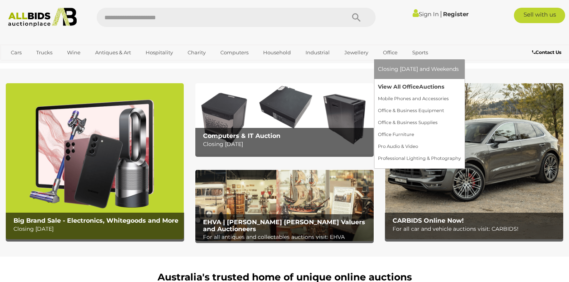
click at [409, 84] on link "View All Office Auctions" at bounding box center [419, 87] width 83 height 12
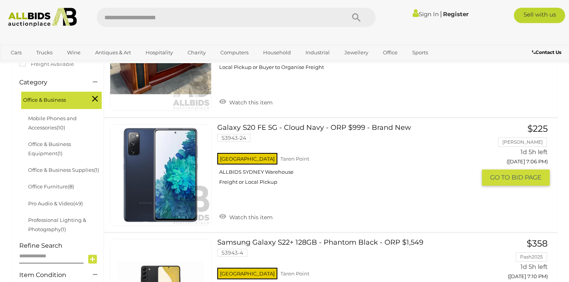
scroll to position [196, 0]
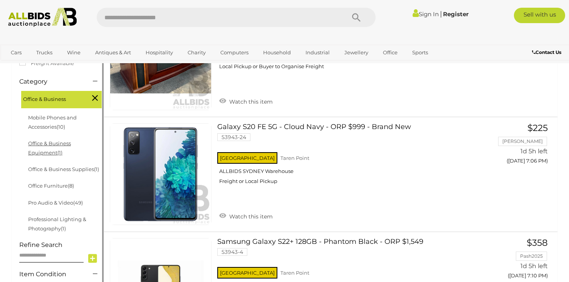
click at [51, 150] on link "Office & Business Equipment (1)" at bounding box center [49, 147] width 43 height 15
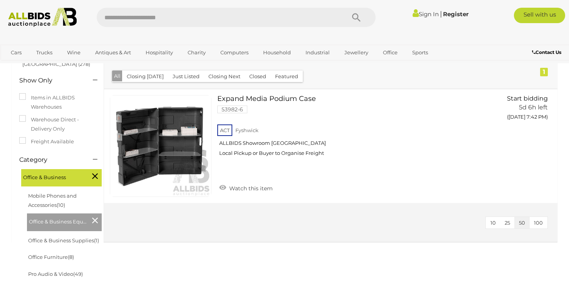
scroll to position [111, 0]
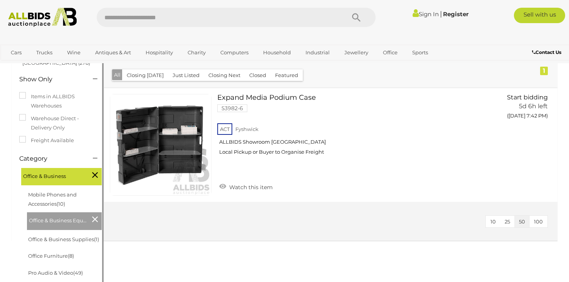
click at [97, 216] on icon at bounding box center [95, 219] width 6 height 10
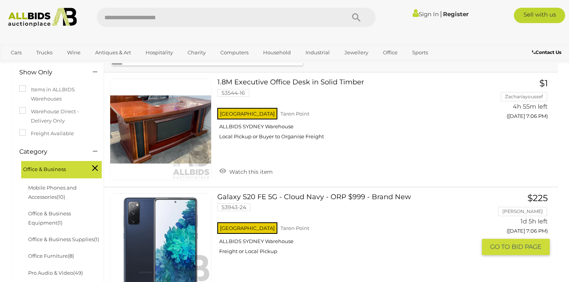
scroll to position [152, 0]
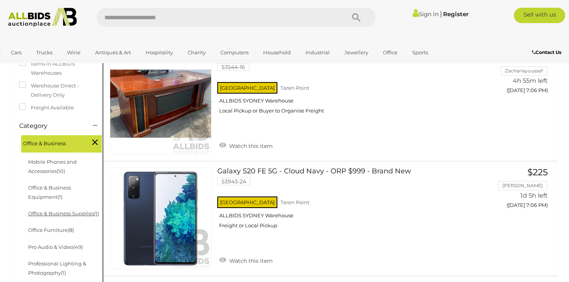
click at [83, 211] on link "Office & Business Supplies (1)" at bounding box center [63, 213] width 71 height 6
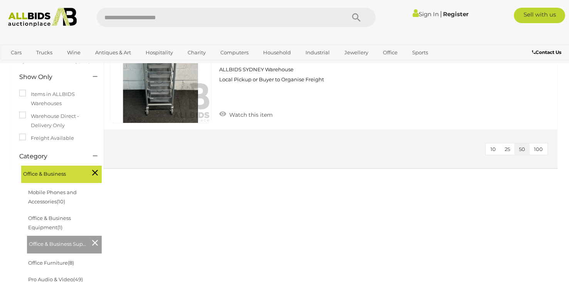
scroll to position [115, 0]
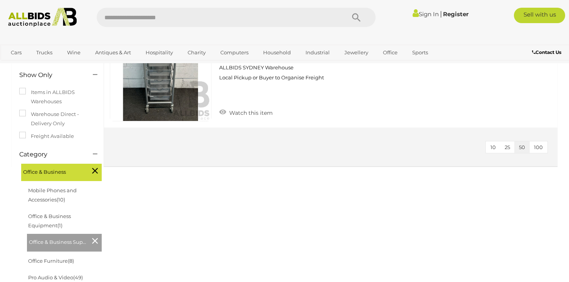
click at [96, 240] on icon at bounding box center [95, 241] width 6 height 10
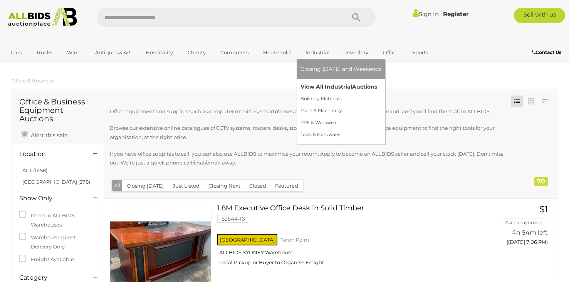
click at [326, 84] on link "View All Industrial Auctions" at bounding box center [341, 87] width 81 height 12
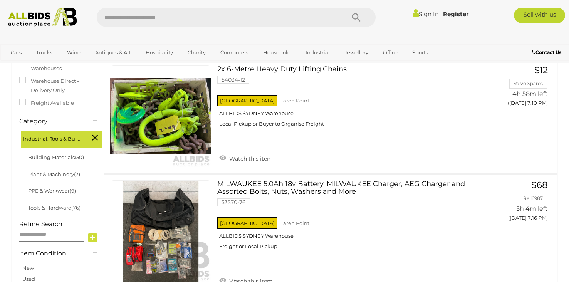
scroll to position [151, 0]
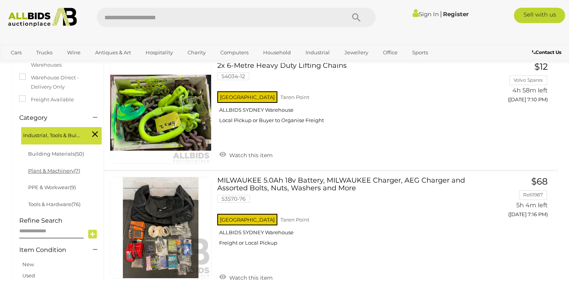
click at [66, 169] on link "Plant & Machinery (7)" at bounding box center [54, 171] width 52 height 6
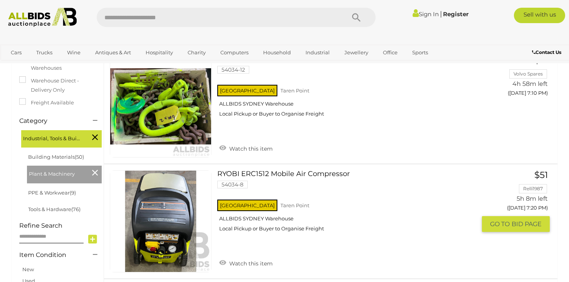
scroll to position [141, 0]
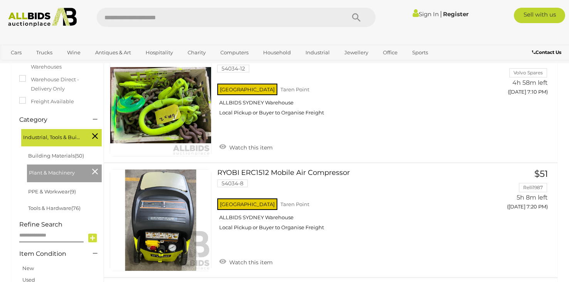
click at [94, 168] on icon at bounding box center [95, 171] width 6 height 10
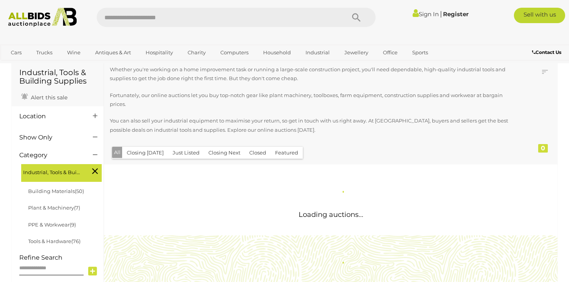
scroll to position [32, 0]
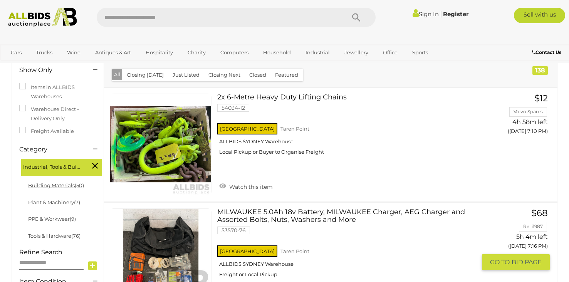
scroll to position [159, 0]
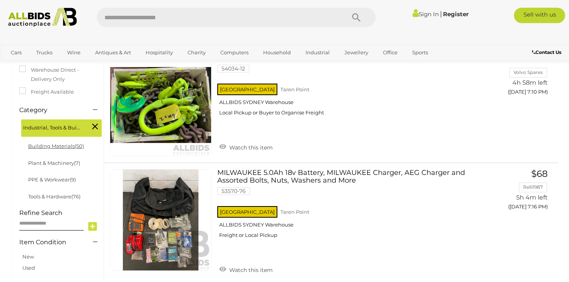
click at [64, 144] on link "Building Materials (50)" at bounding box center [56, 146] width 56 height 6
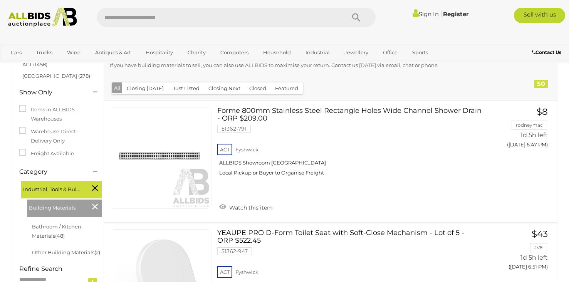
scroll to position [98, 0]
click at [88, 251] on link "Other Building Materials (2)" at bounding box center [66, 252] width 68 height 6
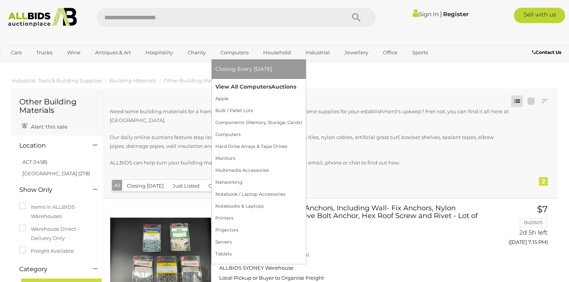
click at [248, 85] on link "View All Computers Auctions" at bounding box center [258, 87] width 87 height 12
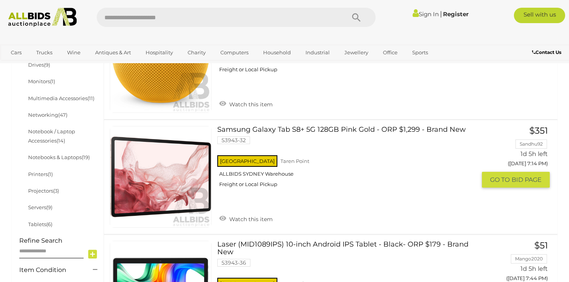
scroll to position [319, 0]
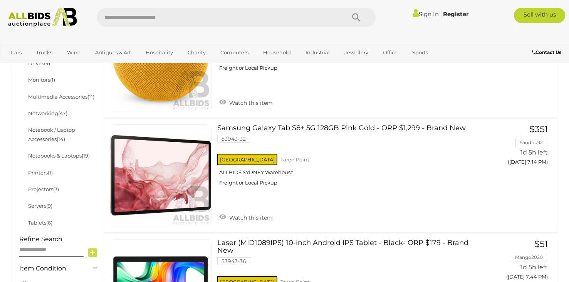
click at [40, 173] on link "Printers (1)" at bounding box center [40, 173] width 25 height 6
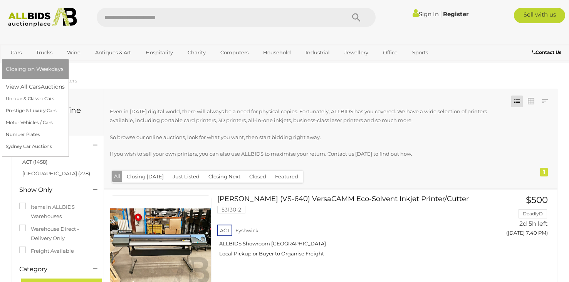
click at [18, 49] on link "Cars" at bounding box center [16, 52] width 21 height 13
click at [32, 86] on link "View All Cars Auctions" at bounding box center [37, 87] width 62 height 12
